Goal: Information Seeking & Learning: Learn about a topic

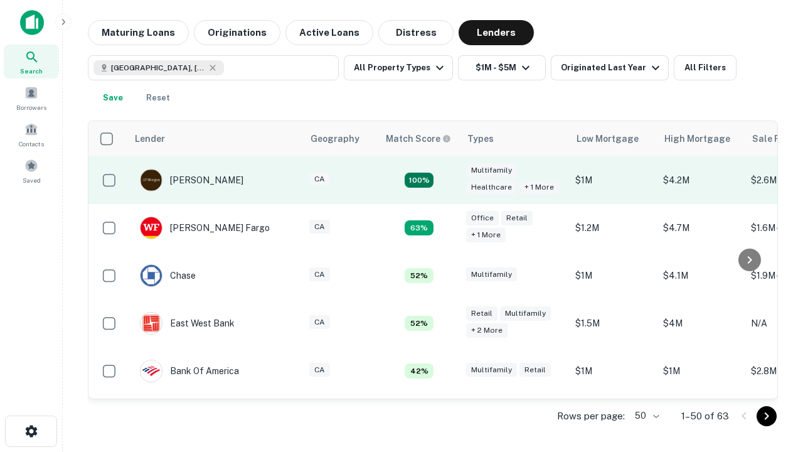
click at [446, 180] on td "100%" at bounding box center [419, 180] width 82 height 48
